Goal: Contribute content: Add original content to the website for others to see

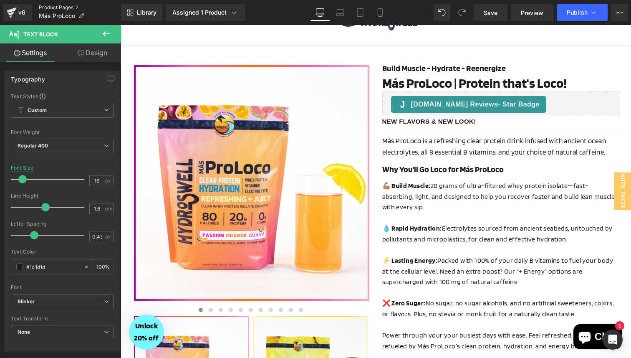
click at [62, 10] on link "Product Pages" at bounding box center [80, 7] width 82 height 7
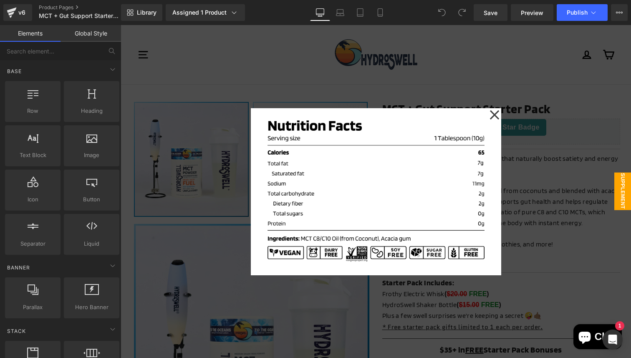
click at [544, 187] on div at bounding box center [376, 191] width 511 height 333
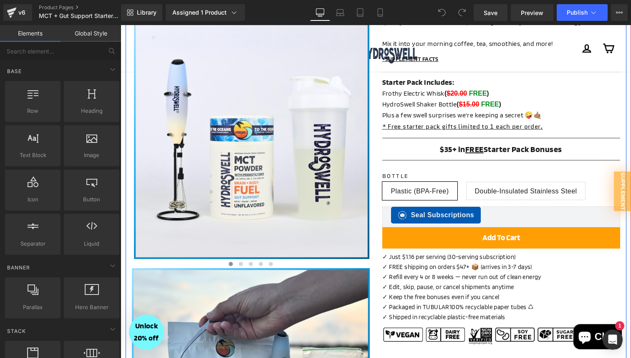
scroll to position [205, 0]
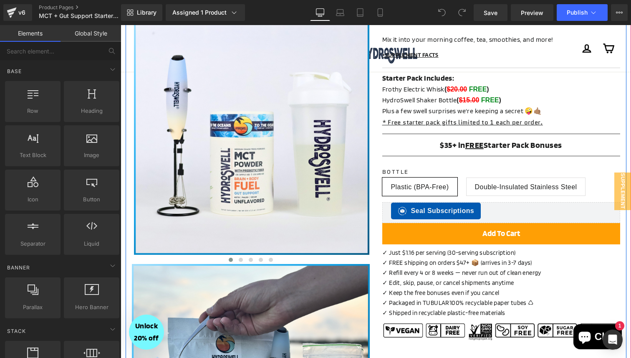
click at [502, 261] on p "✓ FREE shipping on orders $47+ 📦 (arrives in 3-7 days)" at bounding box center [502, 263] width 238 height 10
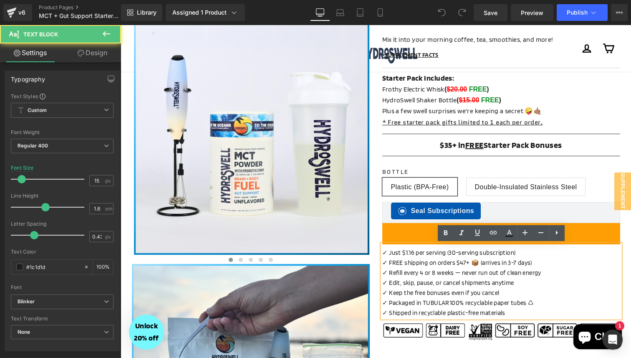
click at [507, 261] on p "✓ FREE shipping on orders $47+ 📦 (arrives in 3-7 days)" at bounding box center [502, 263] width 238 height 10
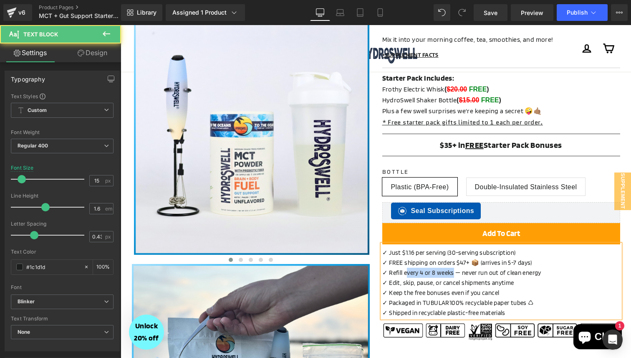
drag, startPoint x: 453, startPoint y: 275, endPoint x: 406, endPoint y: 275, distance: 47.2
click at [406, 275] on p "✓ Refill every 4 or 8 weeks — never run out of clean energy" at bounding box center [502, 273] width 238 height 10
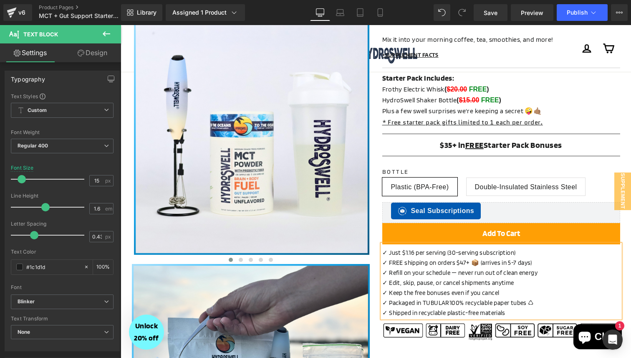
click at [543, 274] on p "✓ Refill on your schedule — never run out of clean energy" at bounding box center [502, 273] width 238 height 10
copy p "✓ Refill on your schedule — never run out of clean energy ⚡️"
click at [567, 10] on button "Publish" at bounding box center [582, 12] width 51 height 17
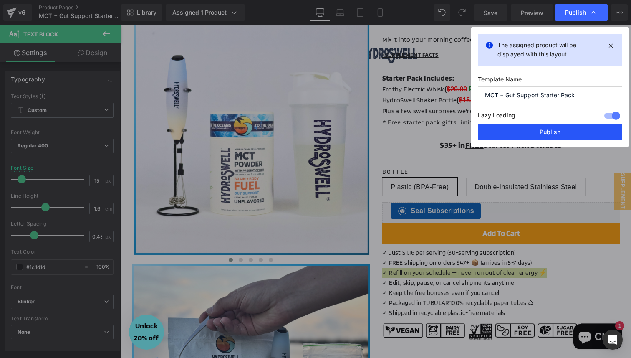
click at [517, 132] on button "Publish" at bounding box center [550, 132] width 145 height 17
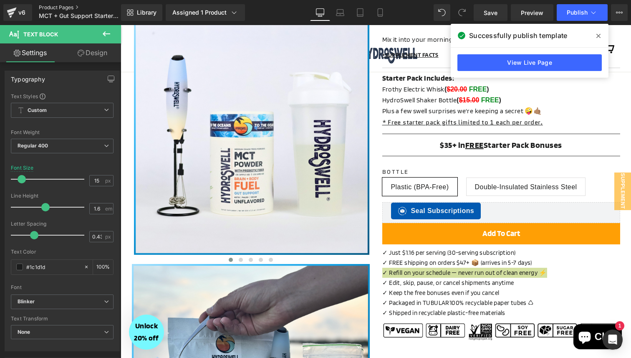
click at [51, 7] on link "Product Pages" at bounding box center [87, 7] width 96 height 7
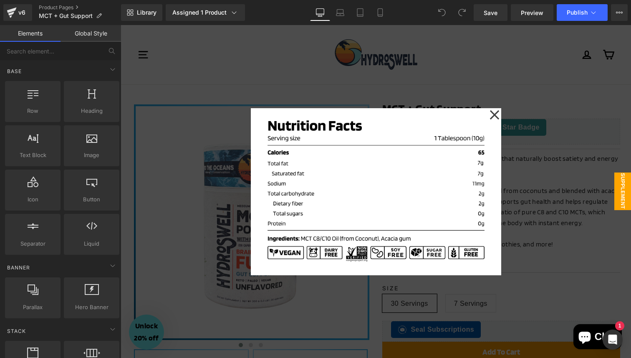
click at [513, 233] on div at bounding box center [376, 191] width 511 height 333
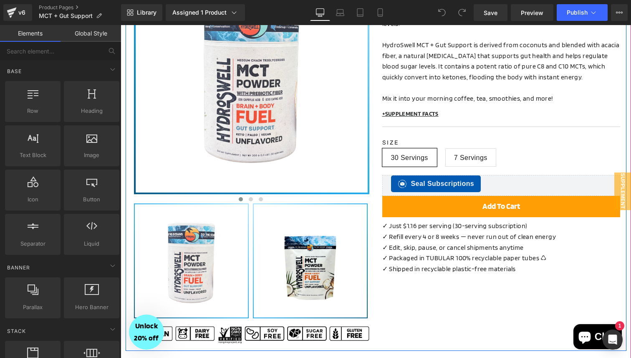
scroll to position [170, 0]
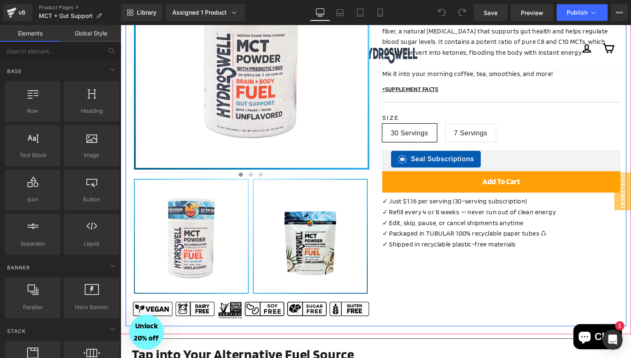
click at [454, 214] on p "✓ Refill every 4 or 8 weeks — never run out of clean energy" at bounding box center [502, 212] width 238 height 11
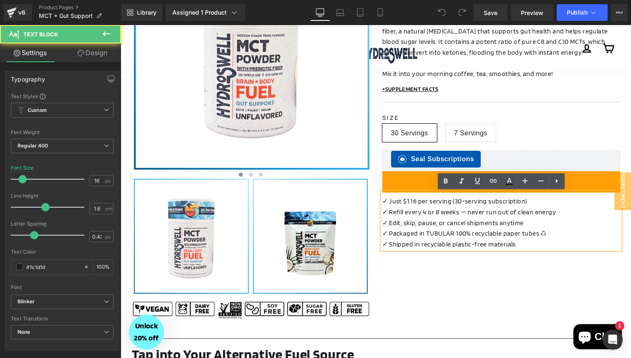
scroll to position [0, 0]
click at [560, 208] on p "✓ Refill every 4 or 8 weeks — never run out of clean energy" at bounding box center [502, 212] width 238 height 11
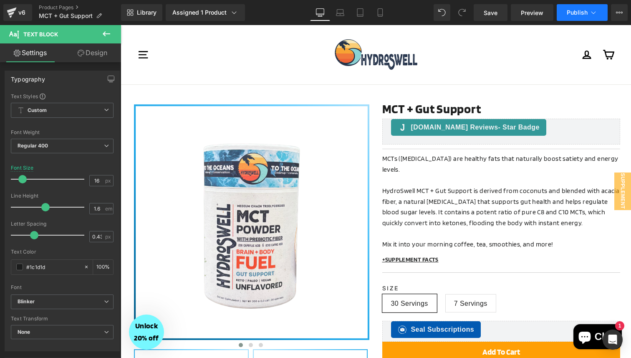
click at [572, 15] on span "Publish" at bounding box center [577, 12] width 21 height 7
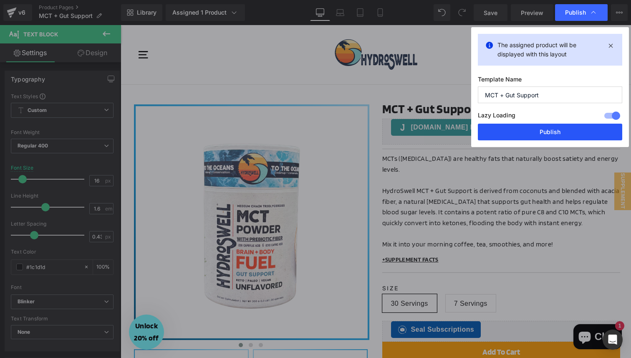
click at [534, 132] on button "Publish" at bounding box center [550, 132] width 145 height 17
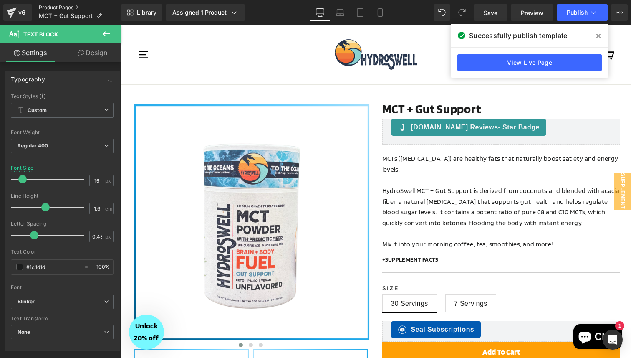
click at [43, 8] on link "Product Pages" at bounding box center [80, 7] width 82 height 7
